Goal: Task Accomplishment & Management: Manage account settings

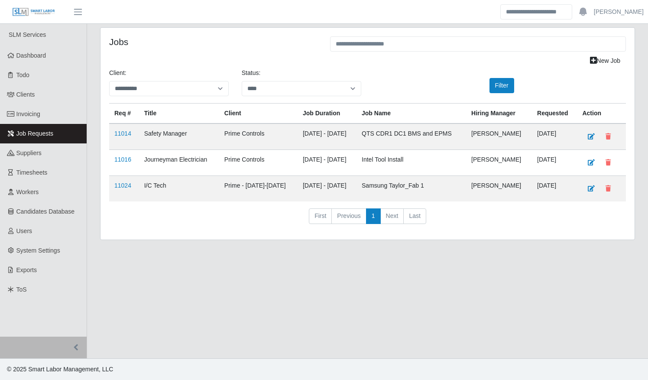
select select "****"
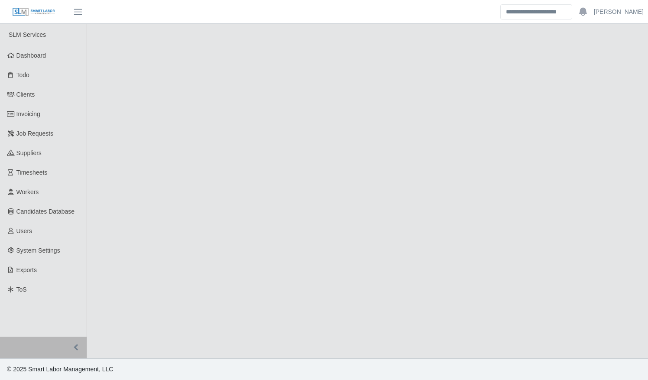
select select "****"
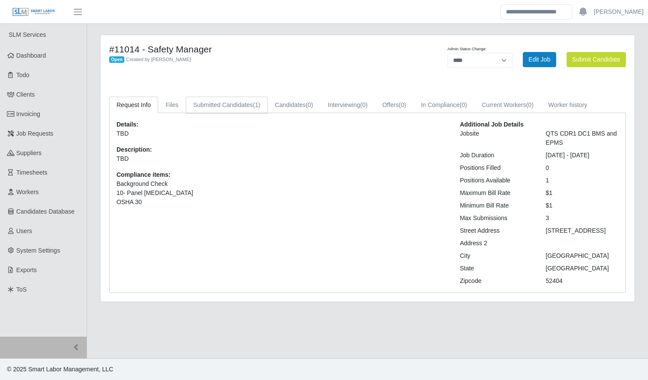
click at [228, 107] on link "Submitted Candidates (1)" at bounding box center [227, 105] width 82 height 17
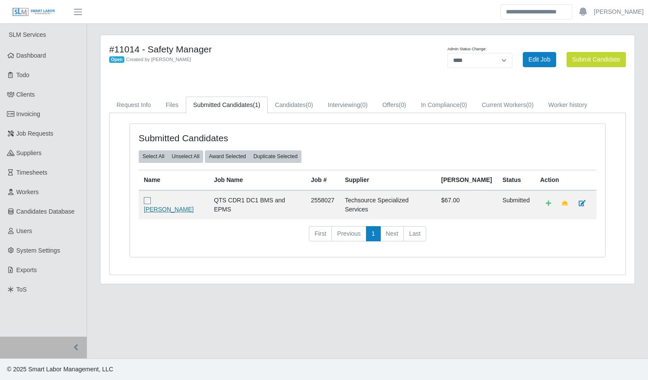
click at [193, 206] on link "[PERSON_NAME]" at bounding box center [169, 209] width 50 height 7
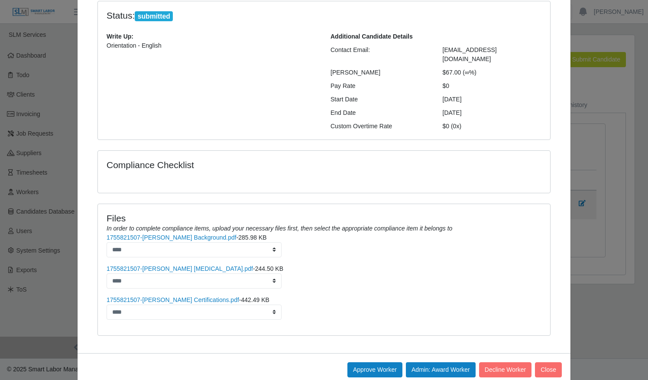
scroll to position [81, 0]
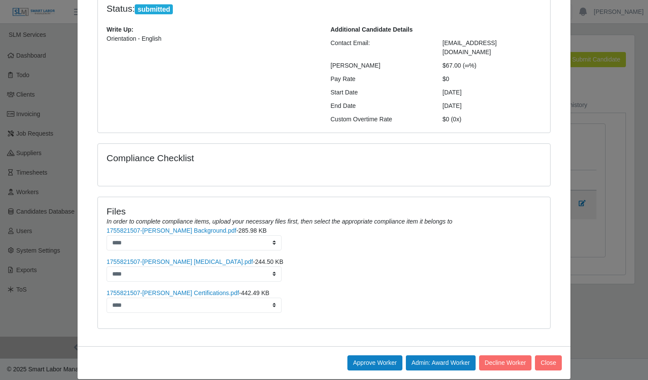
click at [193, 218] on icon "In order to complete compliance items, upload your necessary files first, then …" at bounding box center [278, 221] width 345 height 7
click at [192, 227] on link "1755821507-[PERSON_NAME] Background.pdf" at bounding box center [171, 230] width 130 height 7
click at [190, 258] on link "1755821507-Debra Rodriguez Drug Test.pdf" at bounding box center [179, 261] width 146 height 7
click at [177, 289] on link "1755821507-Debra Rodriguez Certifications.pdf" at bounding box center [172, 292] width 132 height 7
click at [365, 355] on button "Approve Worker" at bounding box center [374, 362] width 55 height 15
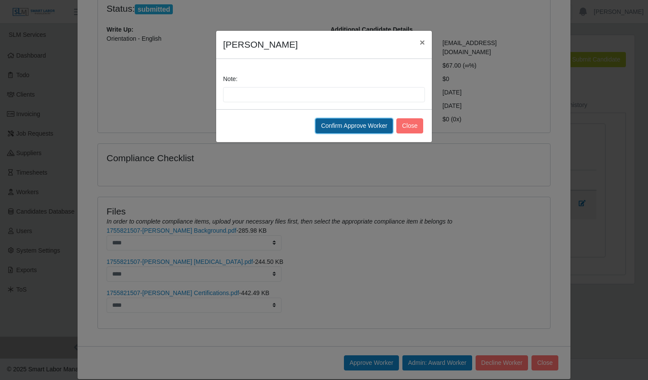
click at [342, 127] on button "Confirm Approve Worker" at bounding box center [353, 125] width 77 height 15
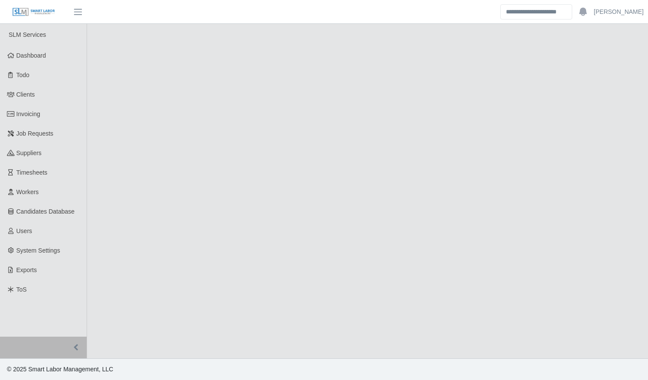
select select "****"
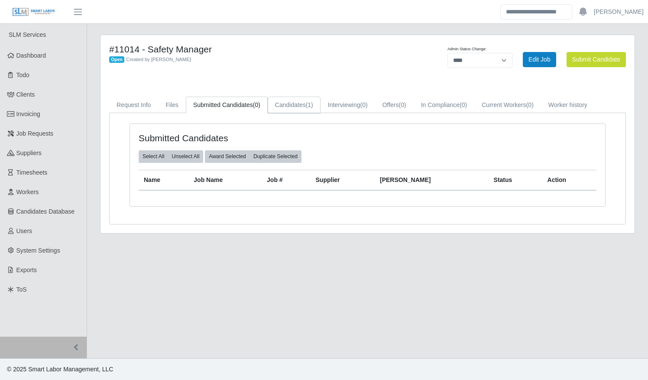
click at [302, 110] on link "Candidates (1)" at bounding box center [294, 105] width 53 height 17
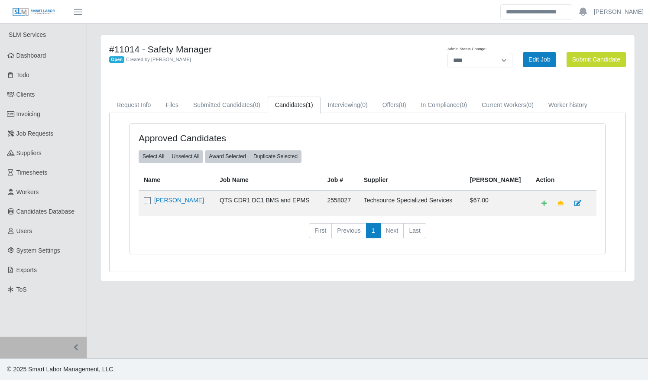
click at [182, 203] on td "[PERSON_NAME]" at bounding box center [177, 203] width 76 height 26
click at [184, 200] on link "Debra Rodriguez" at bounding box center [179, 200] width 50 height 7
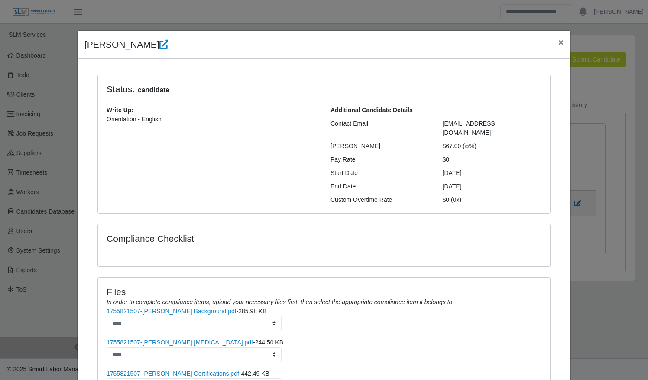
scroll to position [81, 0]
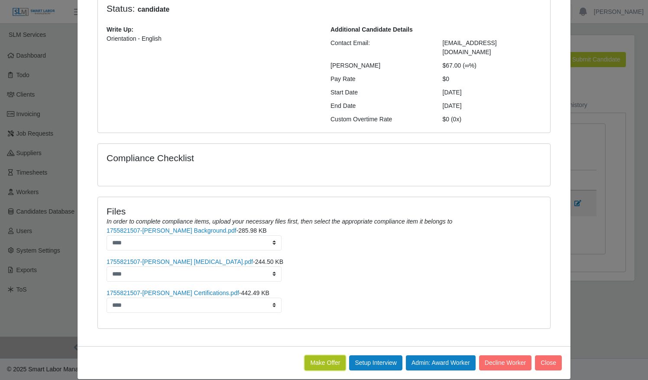
click at [315, 355] on button "Make Offer" at bounding box center [324, 362] width 41 height 15
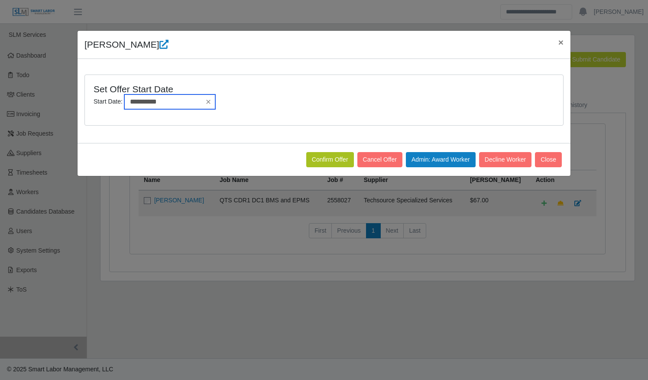
click at [172, 101] on input "**********" at bounding box center [169, 101] width 91 height 15
click at [418, 112] on div "**********" at bounding box center [323, 105] width 465 height 23
click at [332, 155] on button "Confirm Offer" at bounding box center [330, 159] width 48 height 15
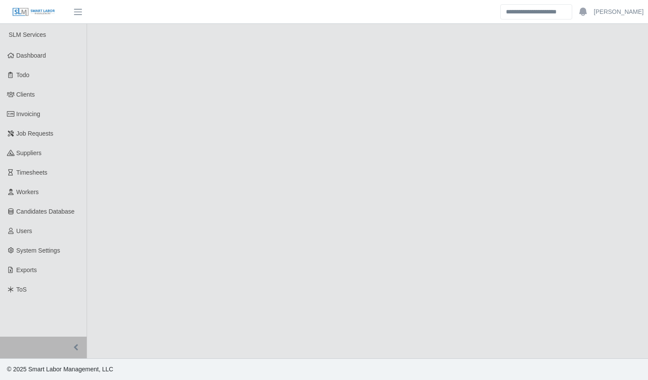
select select "****"
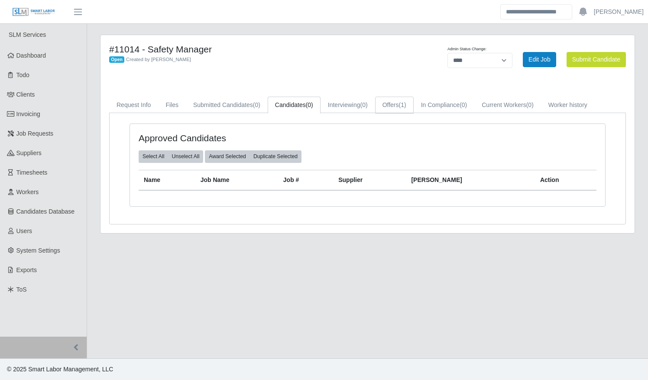
click at [388, 103] on link "Offers (1)" at bounding box center [394, 105] width 39 height 17
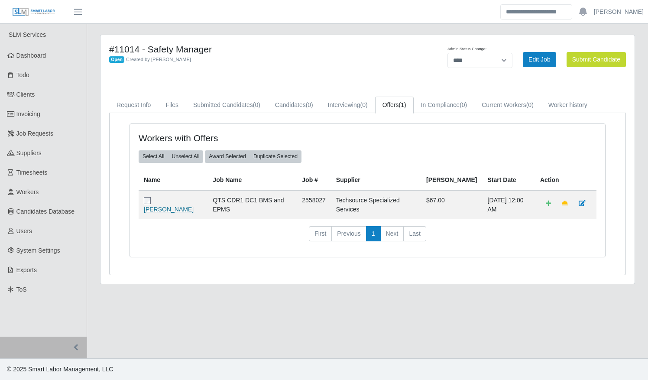
click at [164, 206] on link "[PERSON_NAME]" at bounding box center [169, 209] width 50 height 7
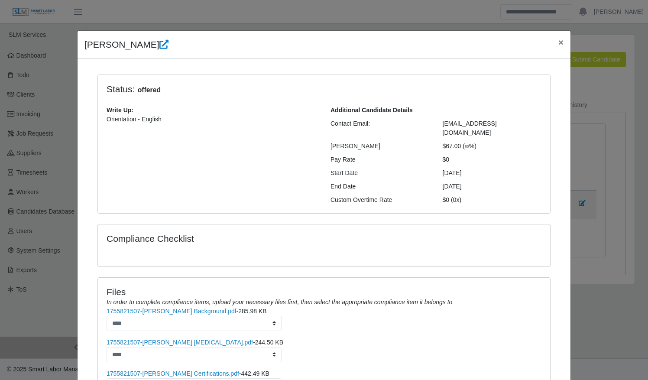
click at [159, 46] on icon at bounding box center [163, 44] width 9 height 9
click at [558, 42] on span "×" at bounding box center [560, 42] width 5 height 10
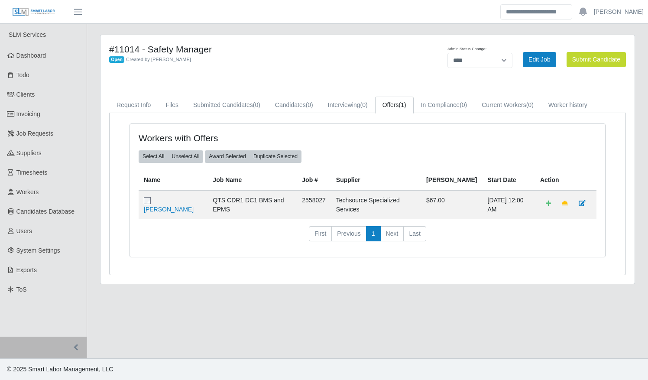
click at [268, 256] on div "Workers with Offers Select All Unselect All Award Selected Duplicate Selected N…" at bounding box center [367, 195] width 489 height 144
drag, startPoint x: 19, startPoint y: 113, endPoint x: 61, endPoint y: 91, distance: 47.8
click at [19, 113] on span "Invoicing" at bounding box center [28, 113] width 24 height 7
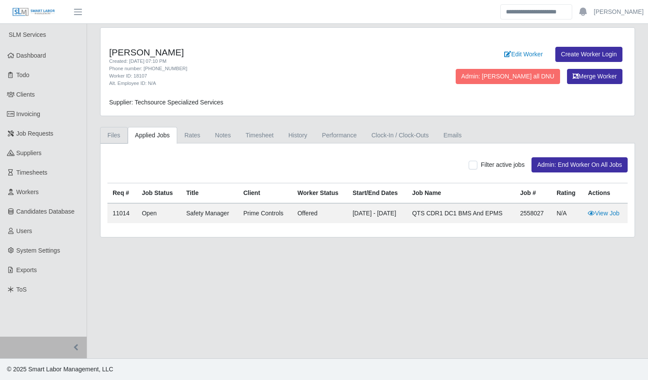
click at [121, 138] on link "Files" at bounding box center [114, 135] width 28 height 17
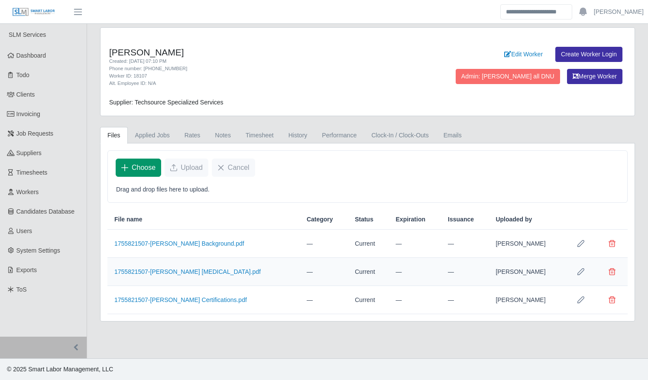
click at [148, 170] on span "Choose" at bounding box center [144, 167] width 24 height 10
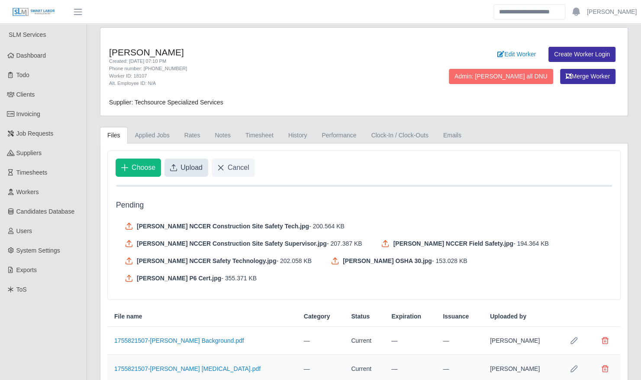
click at [184, 168] on span "Upload" at bounding box center [192, 167] width 22 height 10
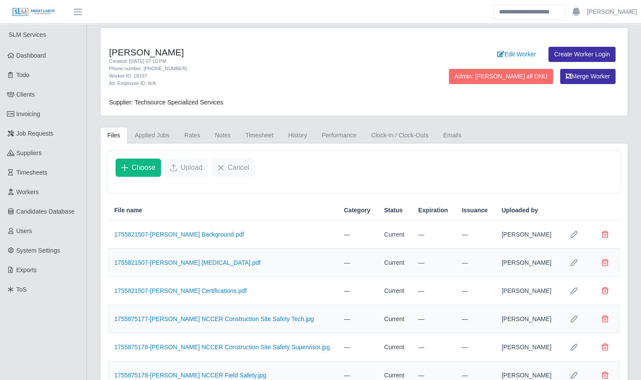
scroll to position [119, 0]
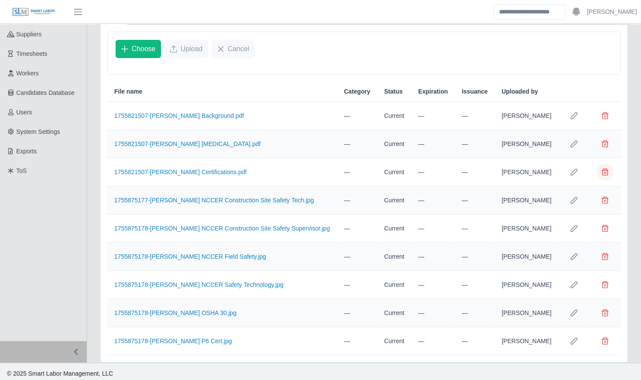
click at [609, 168] on button "Delete file" at bounding box center [604, 171] width 17 height 17
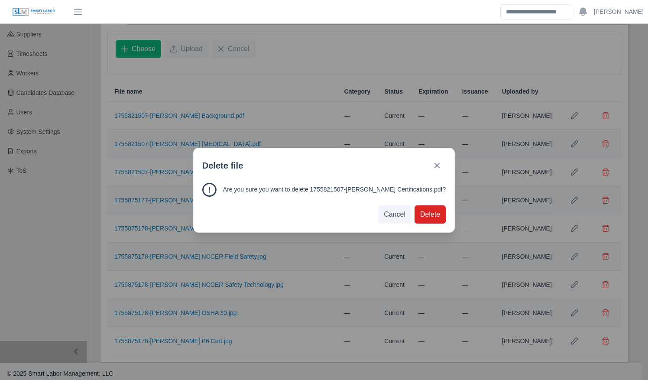
click at [420, 211] on span "Delete" at bounding box center [430, 214] width 20 height 10
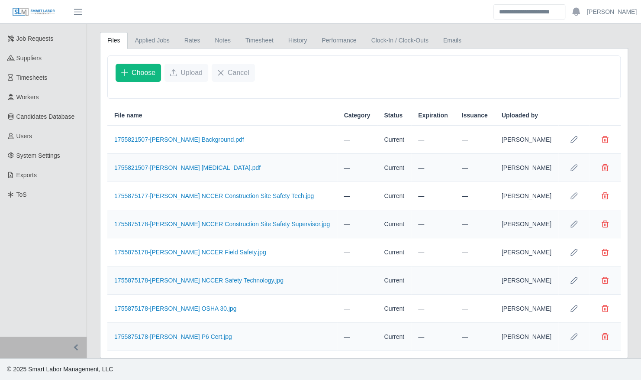
scroll to position [91, 0]
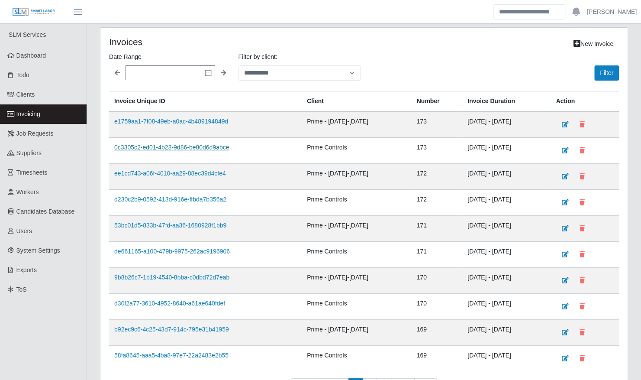
click at [187, 147] on link "0c3305c2-ed01-4b28-9d86-be80d6d9abce" at bounding box center [171, 147] width 115 height 7
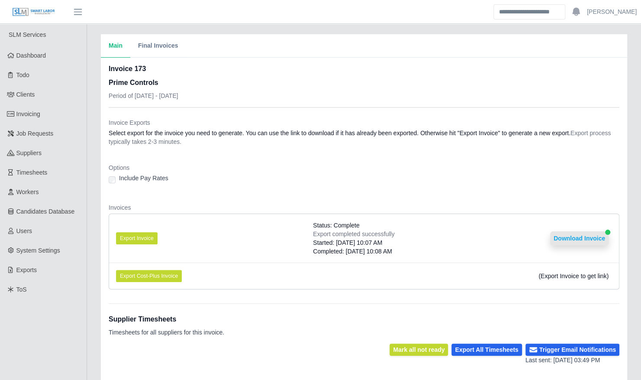
click at [583, 236] on button "Download Invoice" at bounding box center [579, 238] width 58 height 14
